Goal: Information Seeking & Learning: Learn about a topic

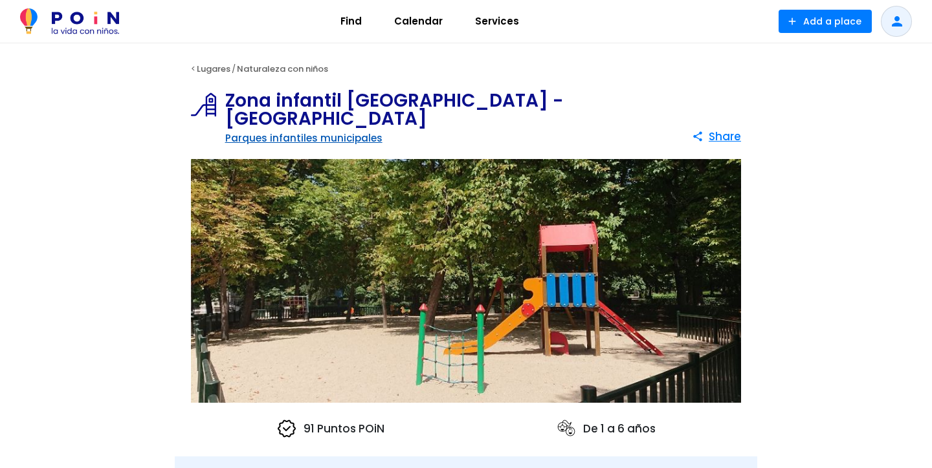
click at [291, 138] on link "Parques infantiles municipales" at bounding box center [303, 138] width 157 height 14
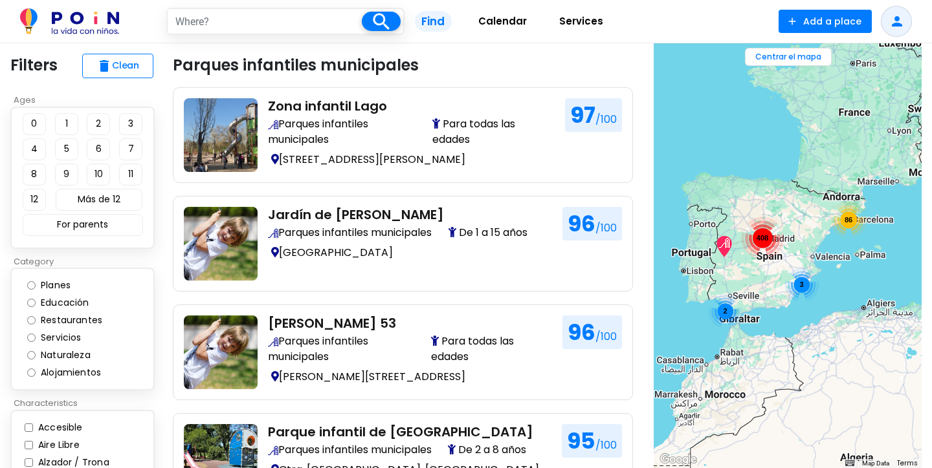
click at [225, 18] on input "text" at bounding box center [265, 21] width 194 height 25
type input "EL RETIRO"
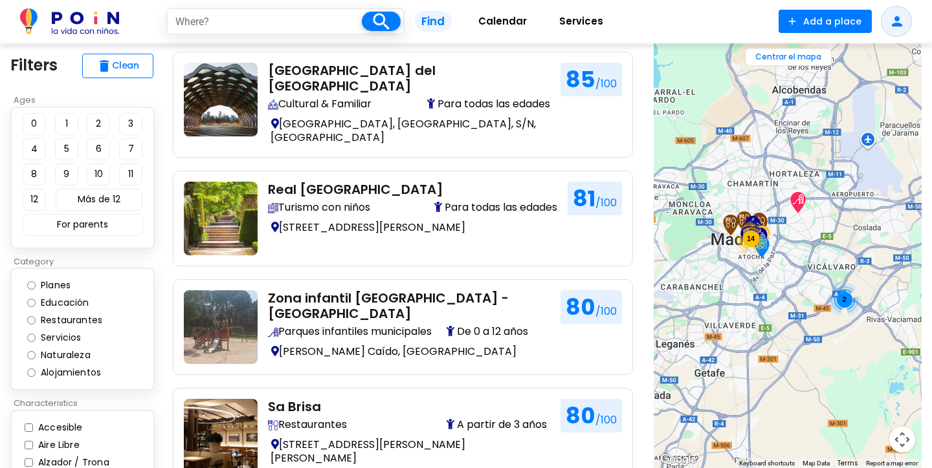
scroll to position [898, 0]
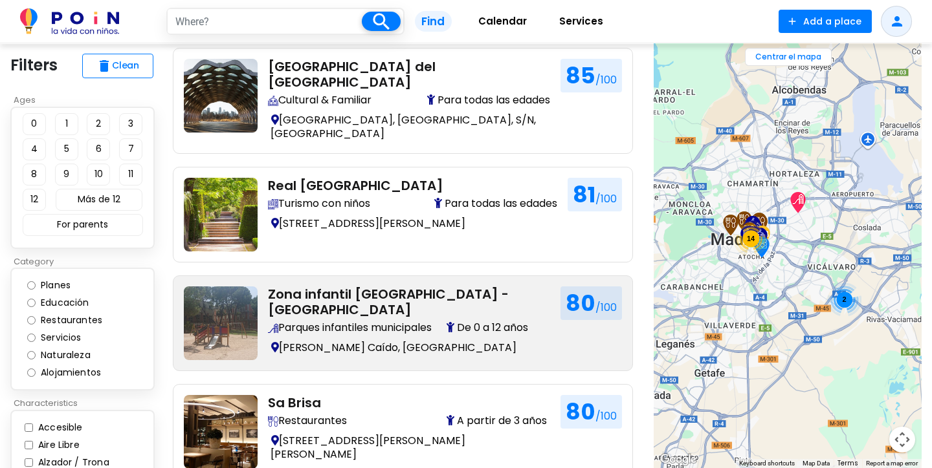
click at [221, 300] on img at bounding box center [221, 324] width 74 height 74
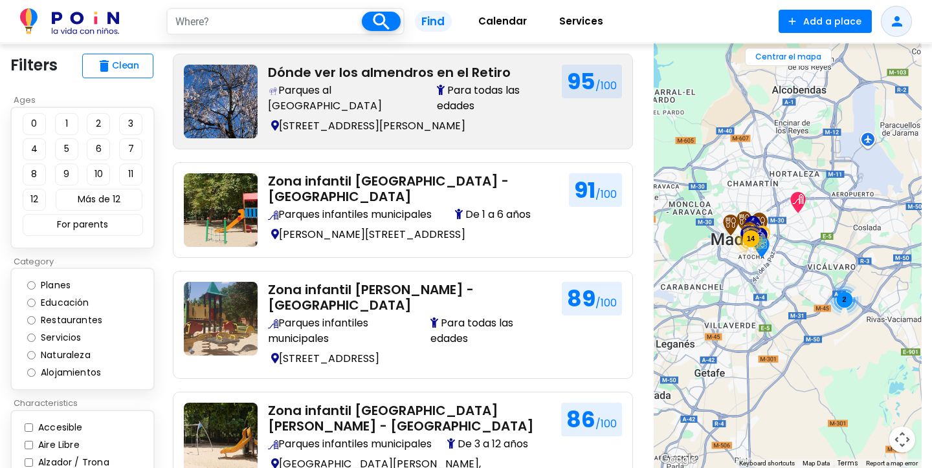
scroll to position [338, 0]
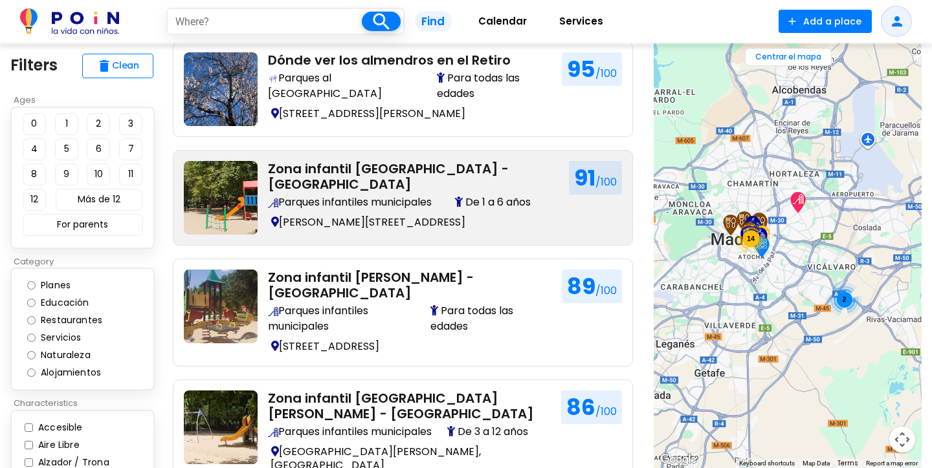
click at [212, 221] on img at bounding box center [221, 198] width 74 height 74
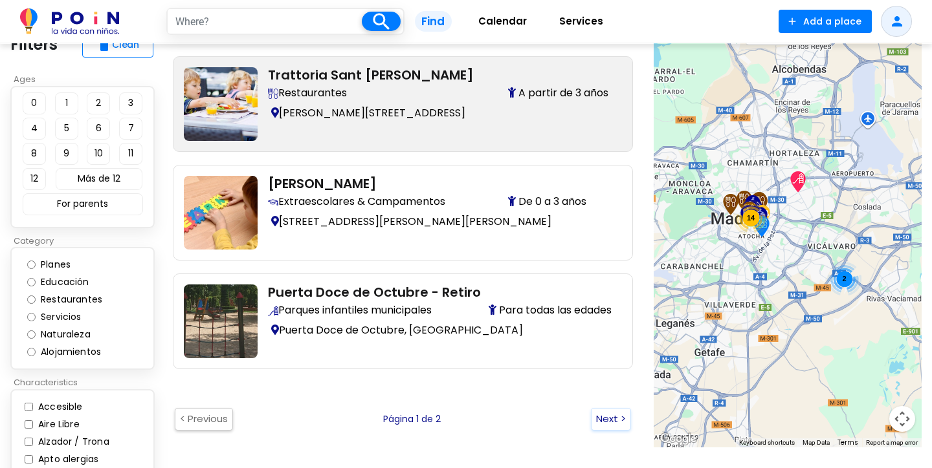
scroll to position [1989, 0]
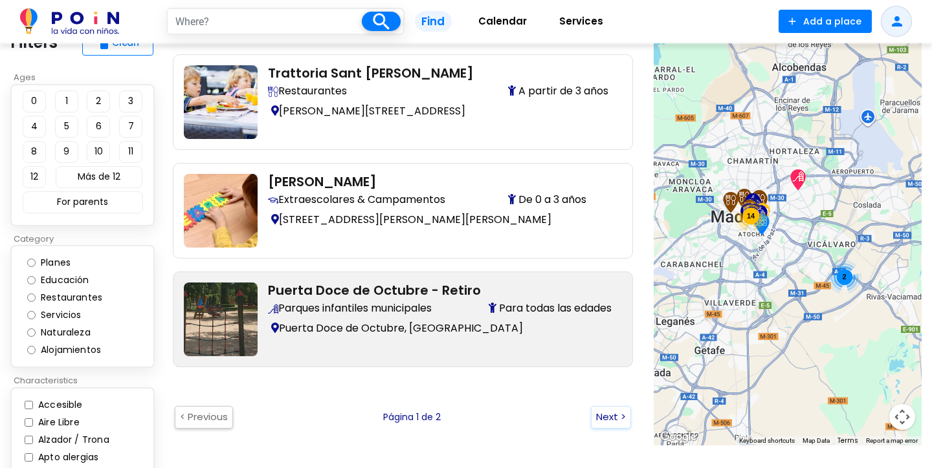
click at [214, 296] on img at bounding box center [221, 320] width 74 height 74
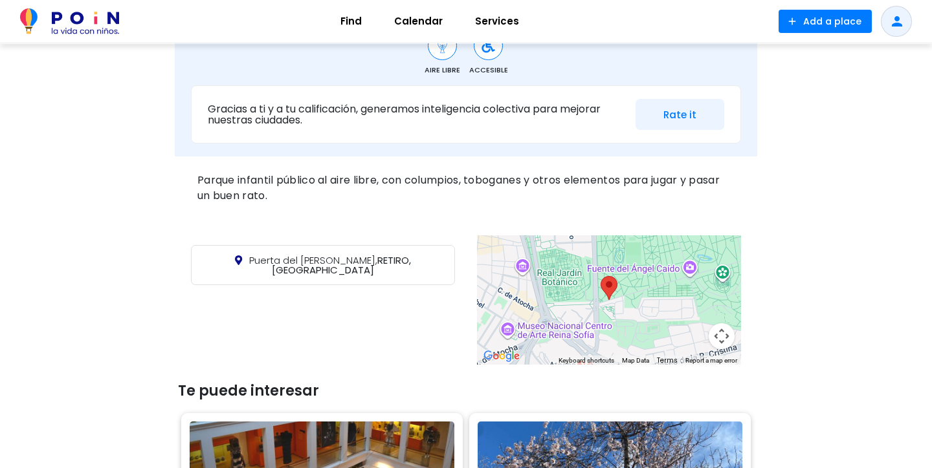
scroll to position [440, 0]
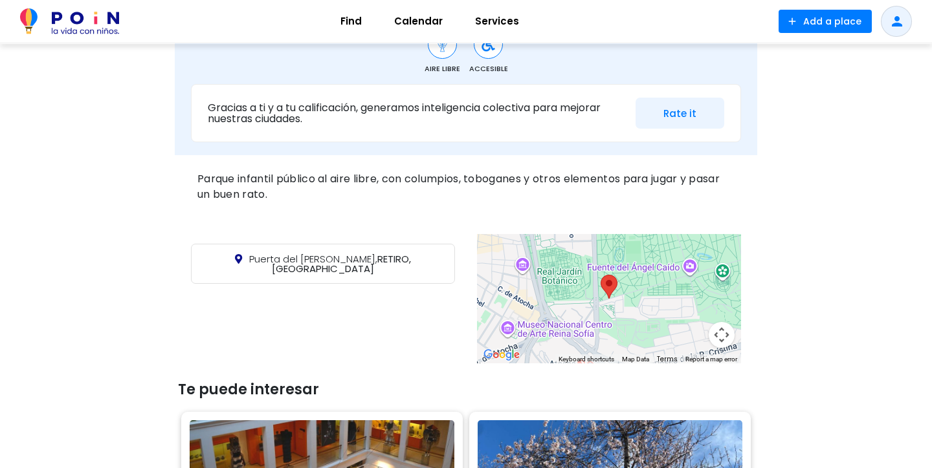
click at [567, 294] on div at bounding box center [609, 298] width 264 height 129
click at [721, 335] on button "Map camera controls" at bounding box center [721, 335] width 26 height 26
click at [688, 335] on button "Zoom out" at bounding box center [689, 335] width 26 height 26
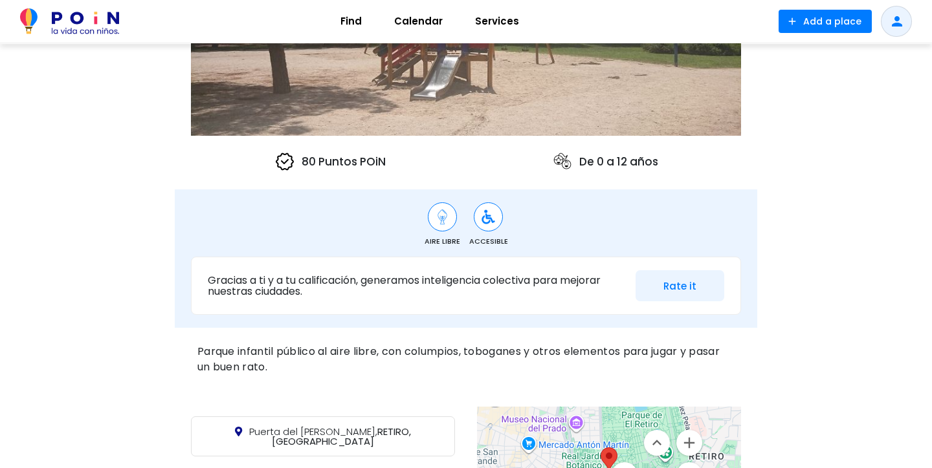
scroll to position [269, 0]
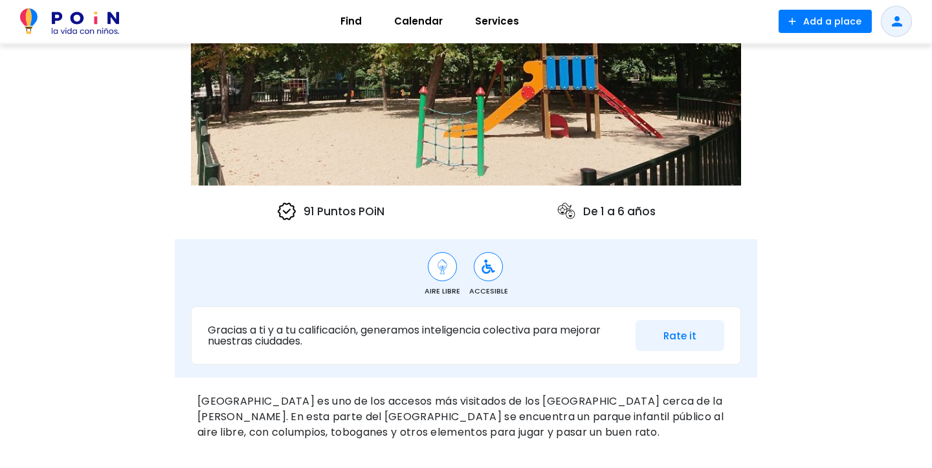
scroll to position [217, 0]
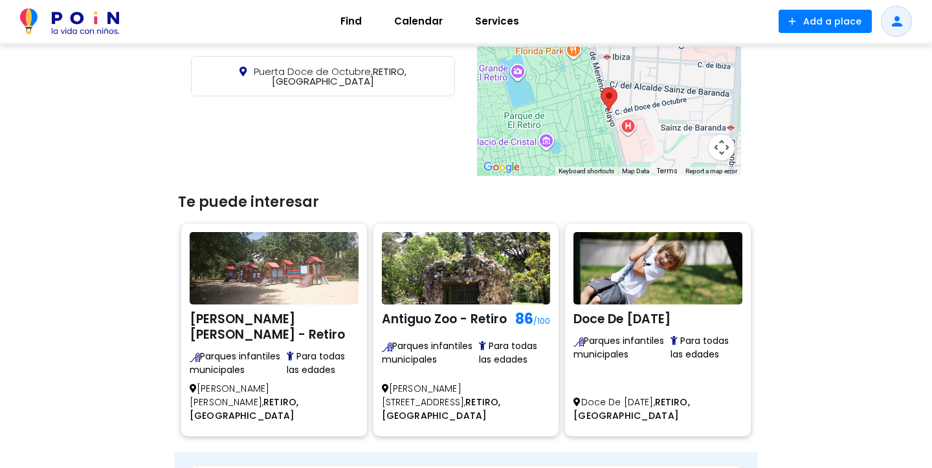
scroll to position [563, 0]
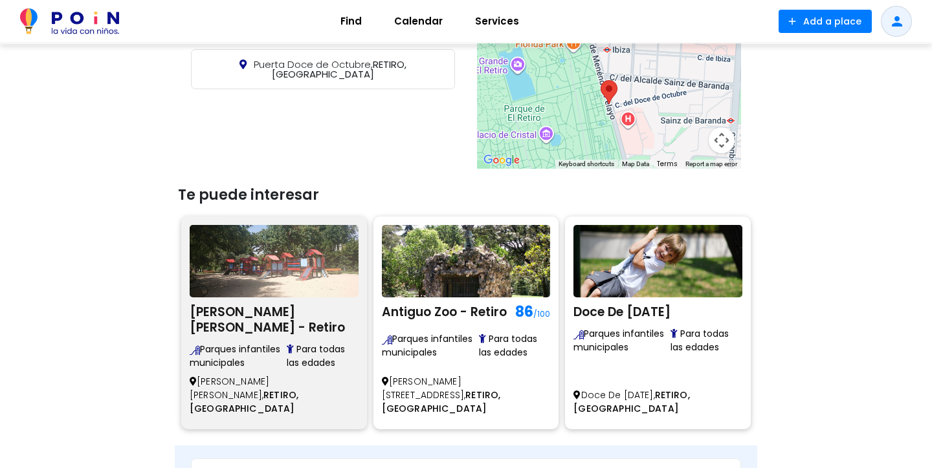
click at [272, 272] on img at bounding box center [274, 261] width 169 height 72
